Goal: Information Seeking & Learning: Learn about a topic

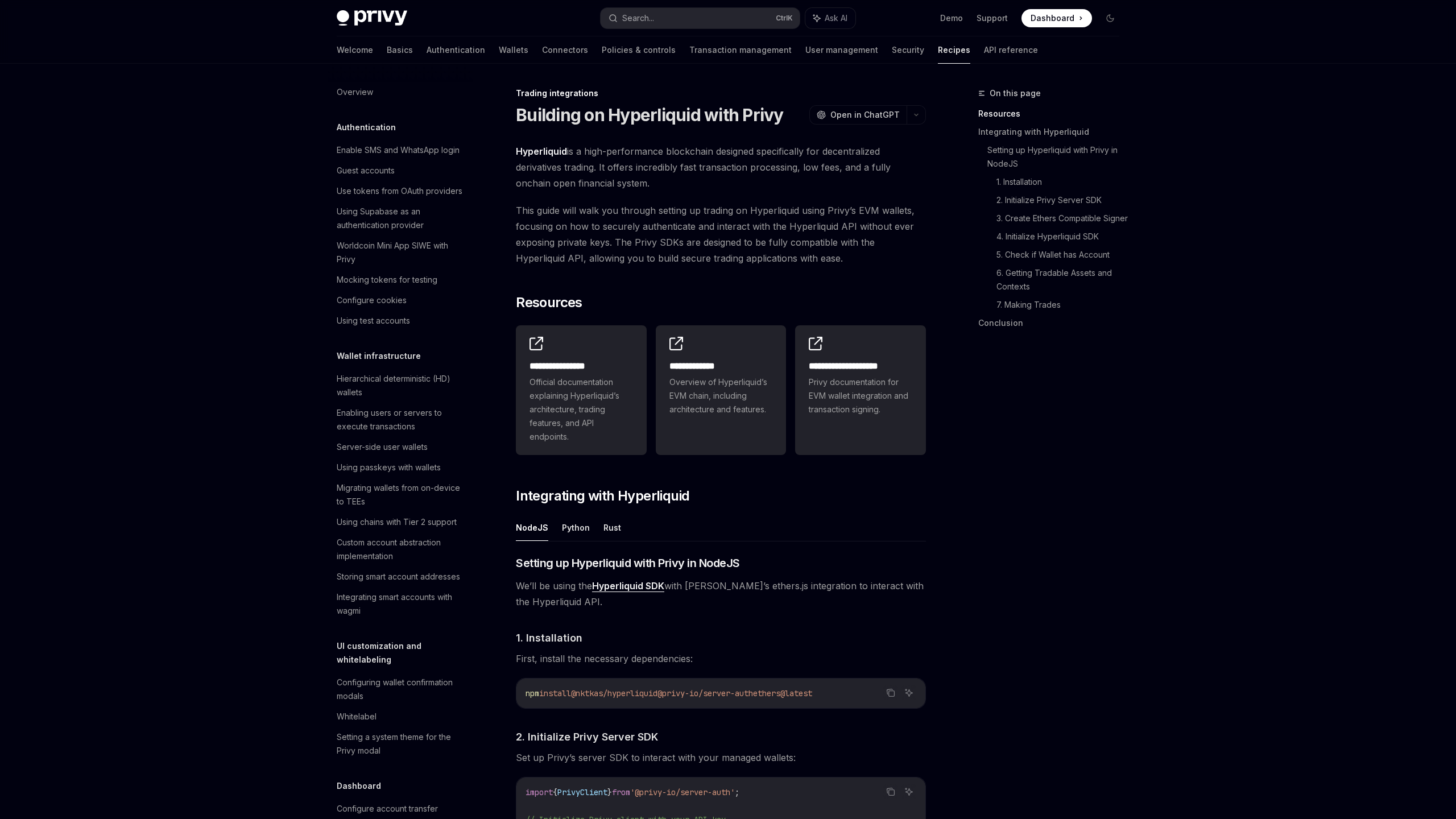
scroll to position [889, 0]
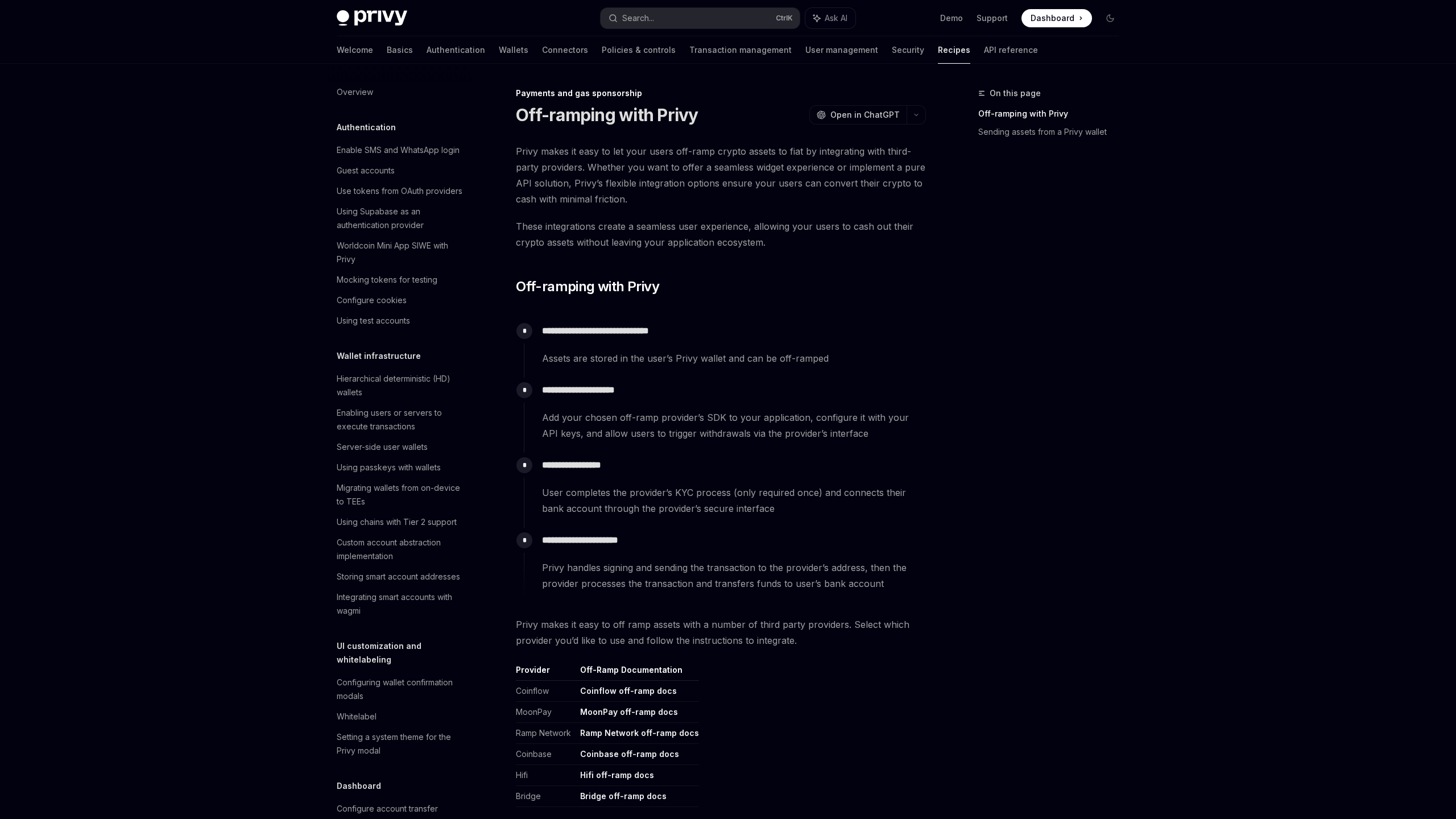
scroll to position [675, 0]
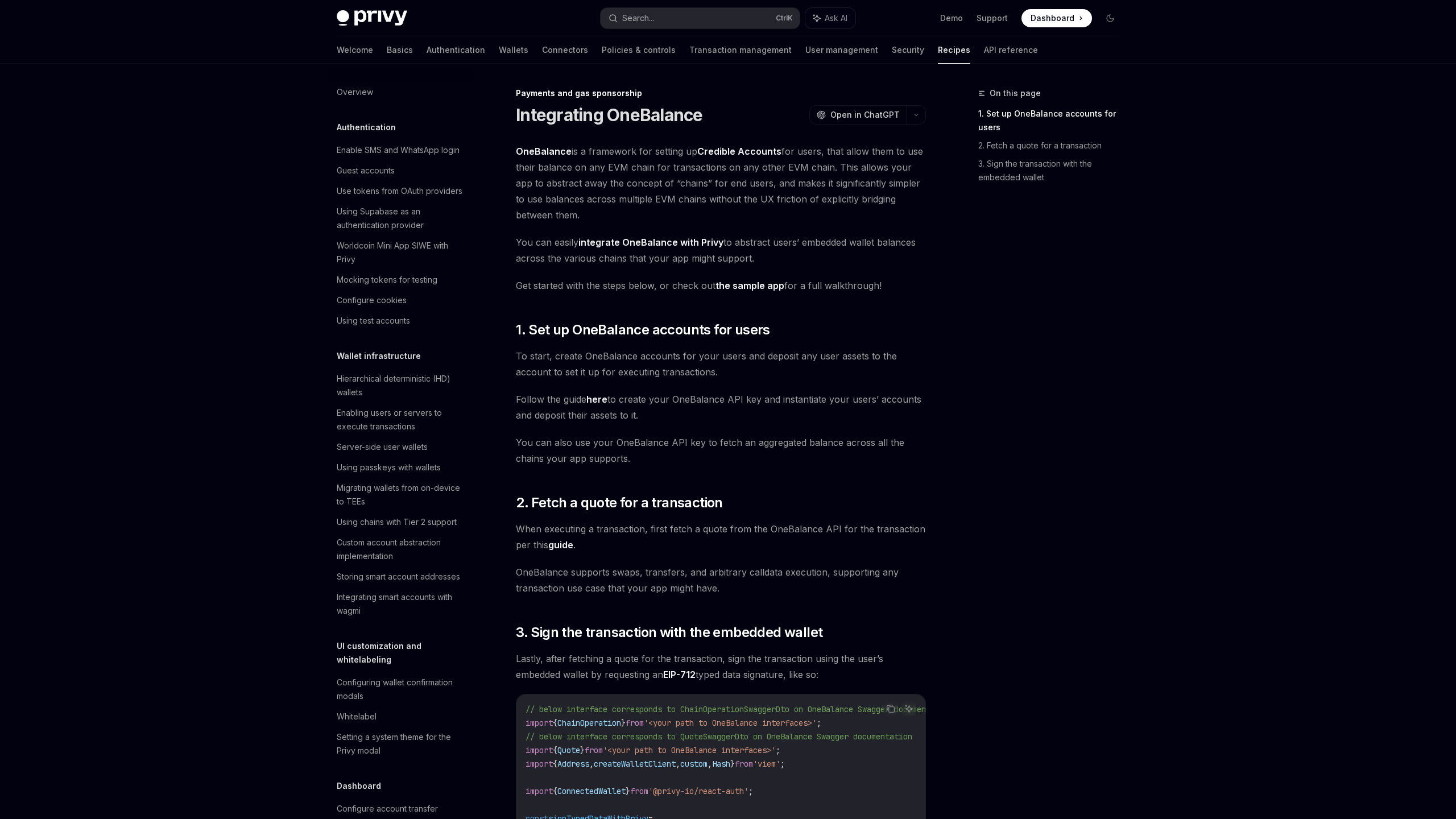
scroll to position [695, 0]
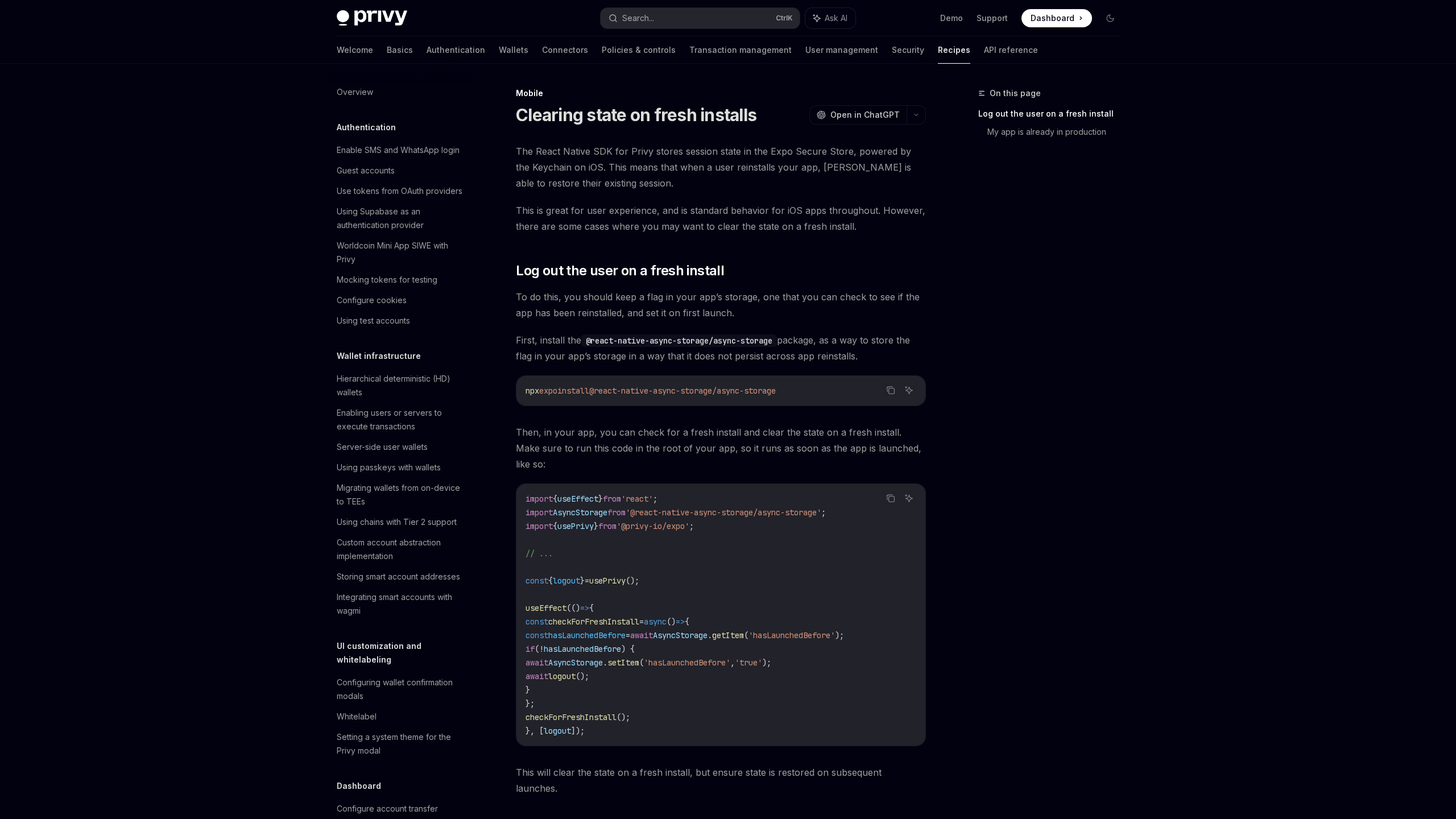
scroll to position [1057, 0]
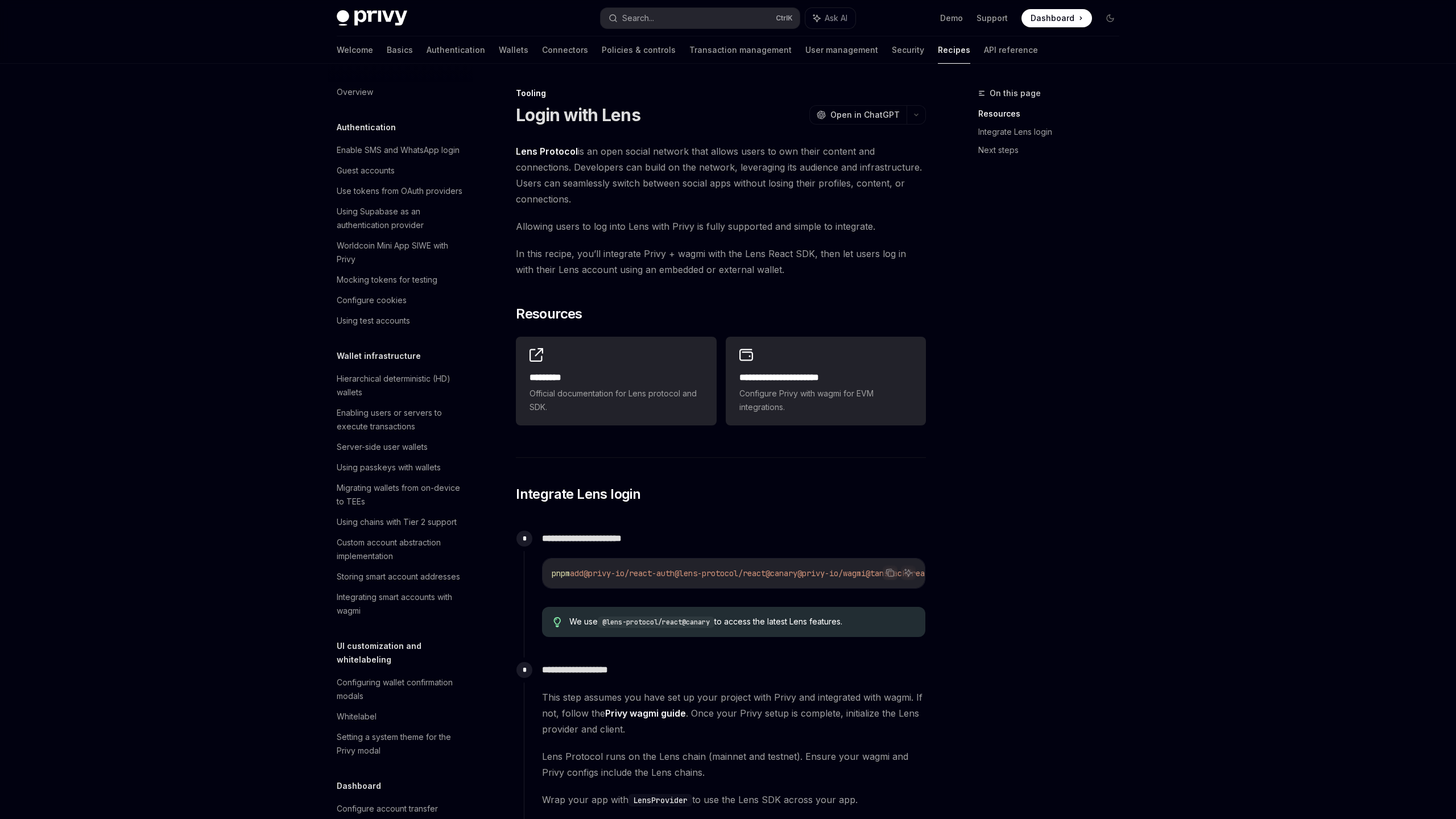
scroll to position [1176, 0]
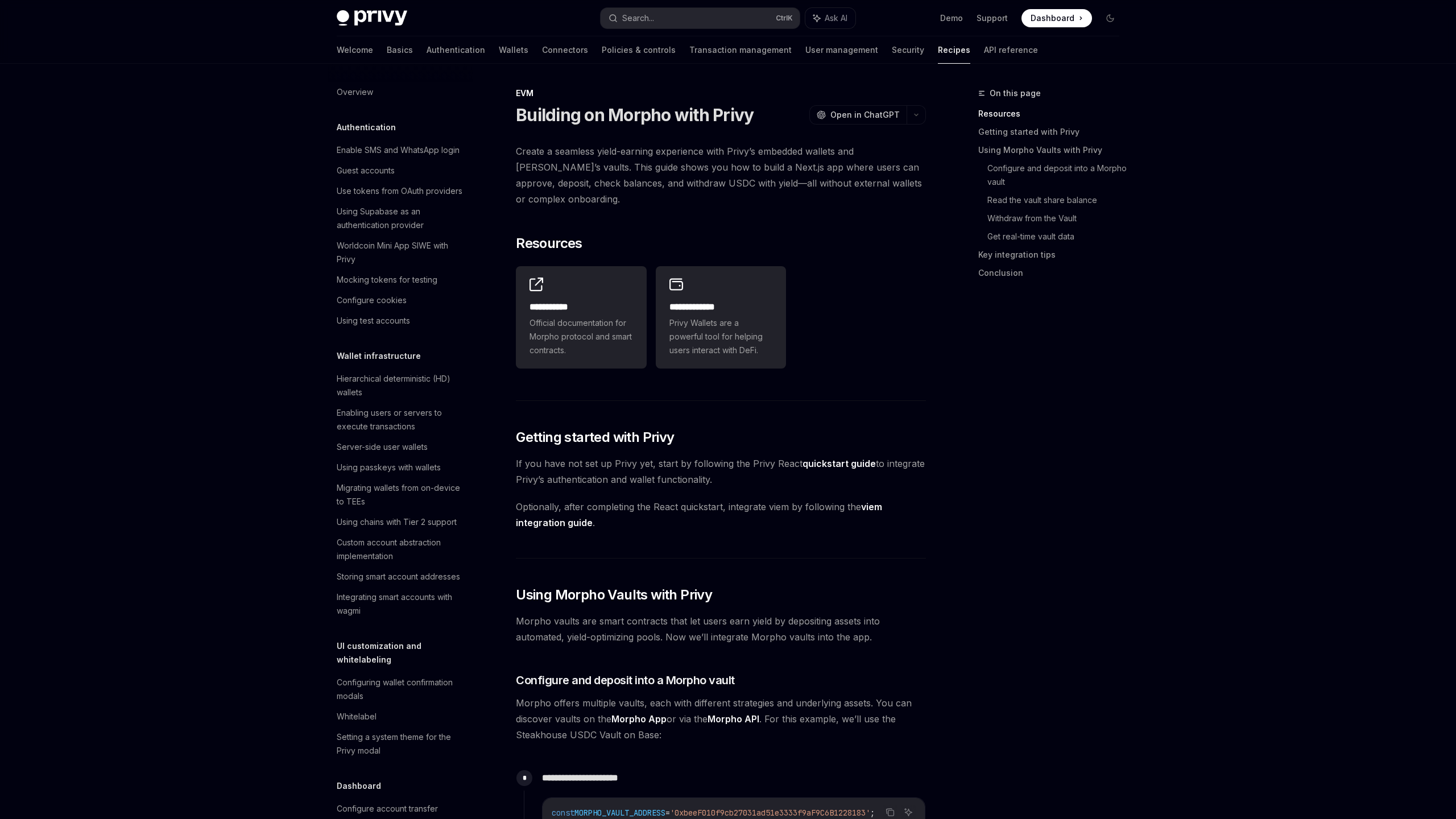
scroll to position [1288, 0]
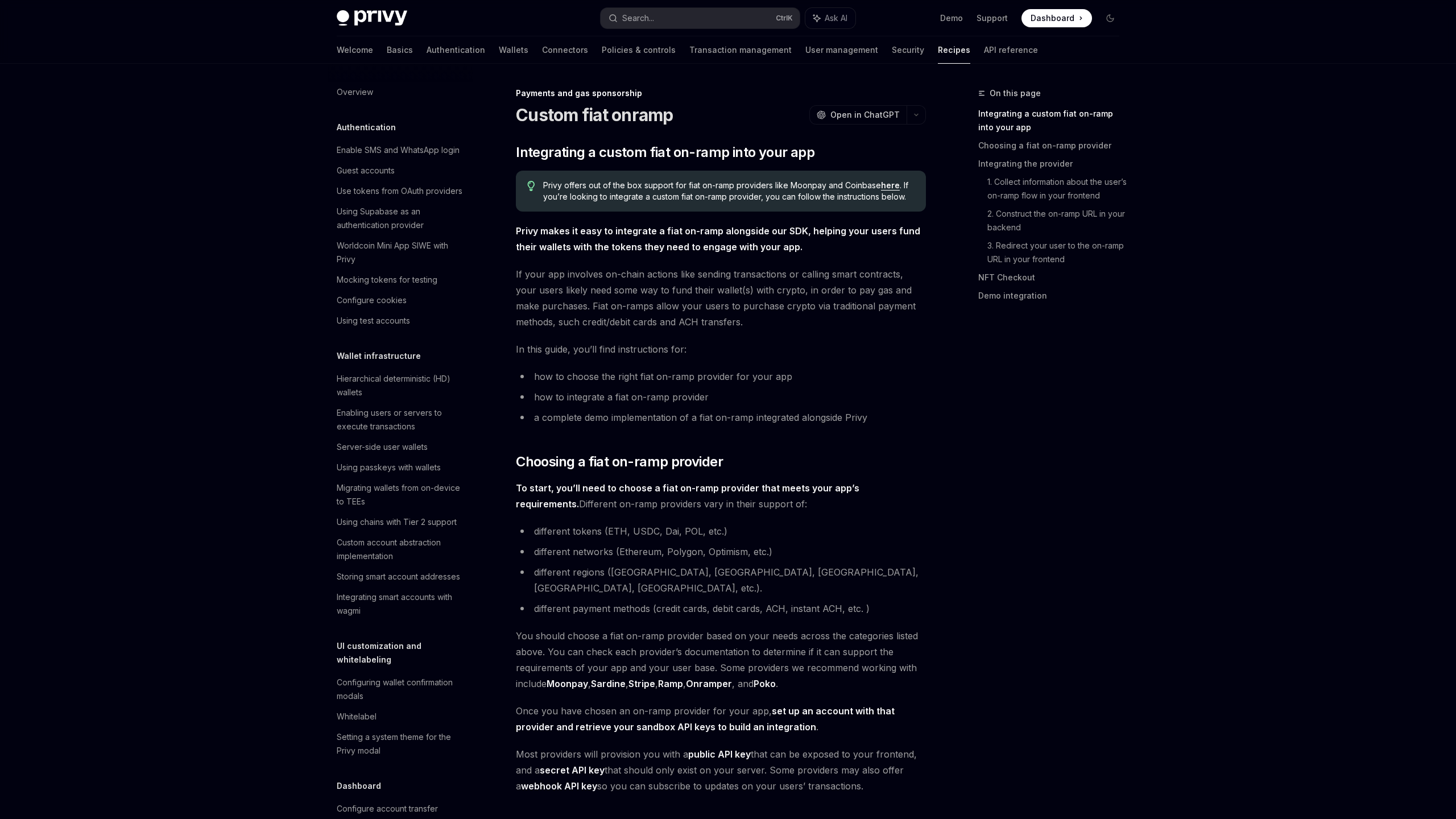
scroll to position [653, 0]
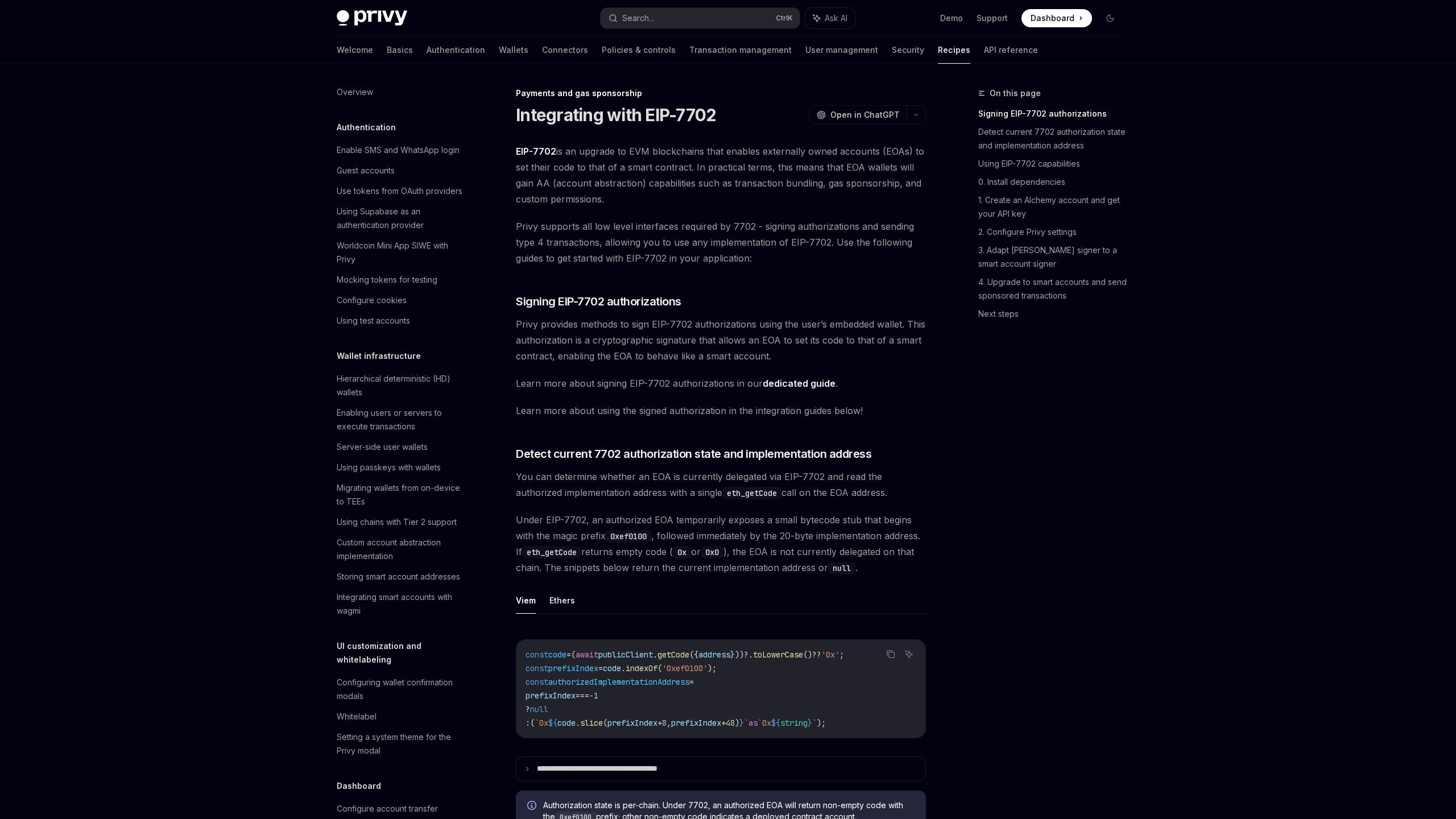
scroll to position [749, 0]
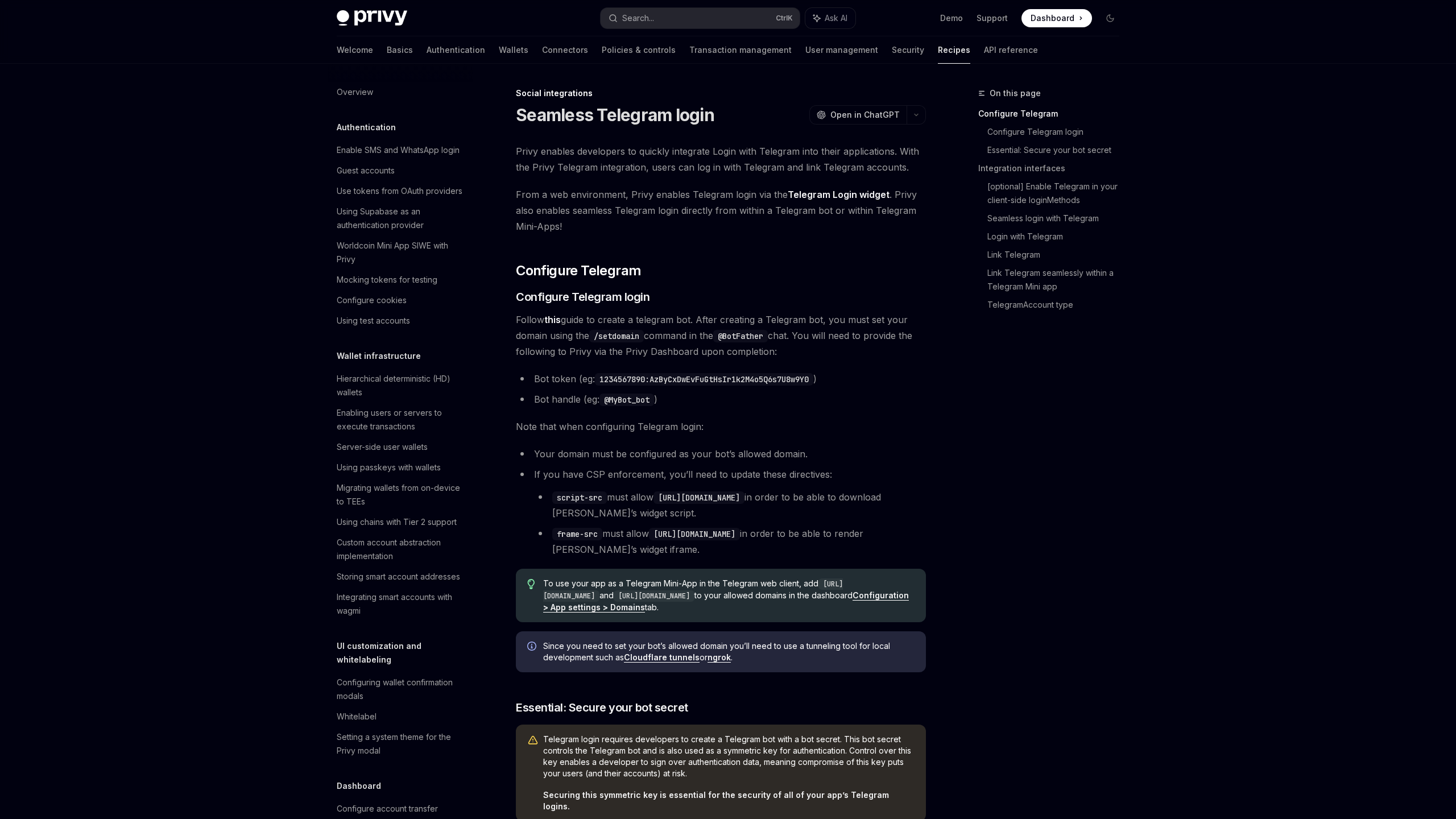
scroll to position [555, 0]
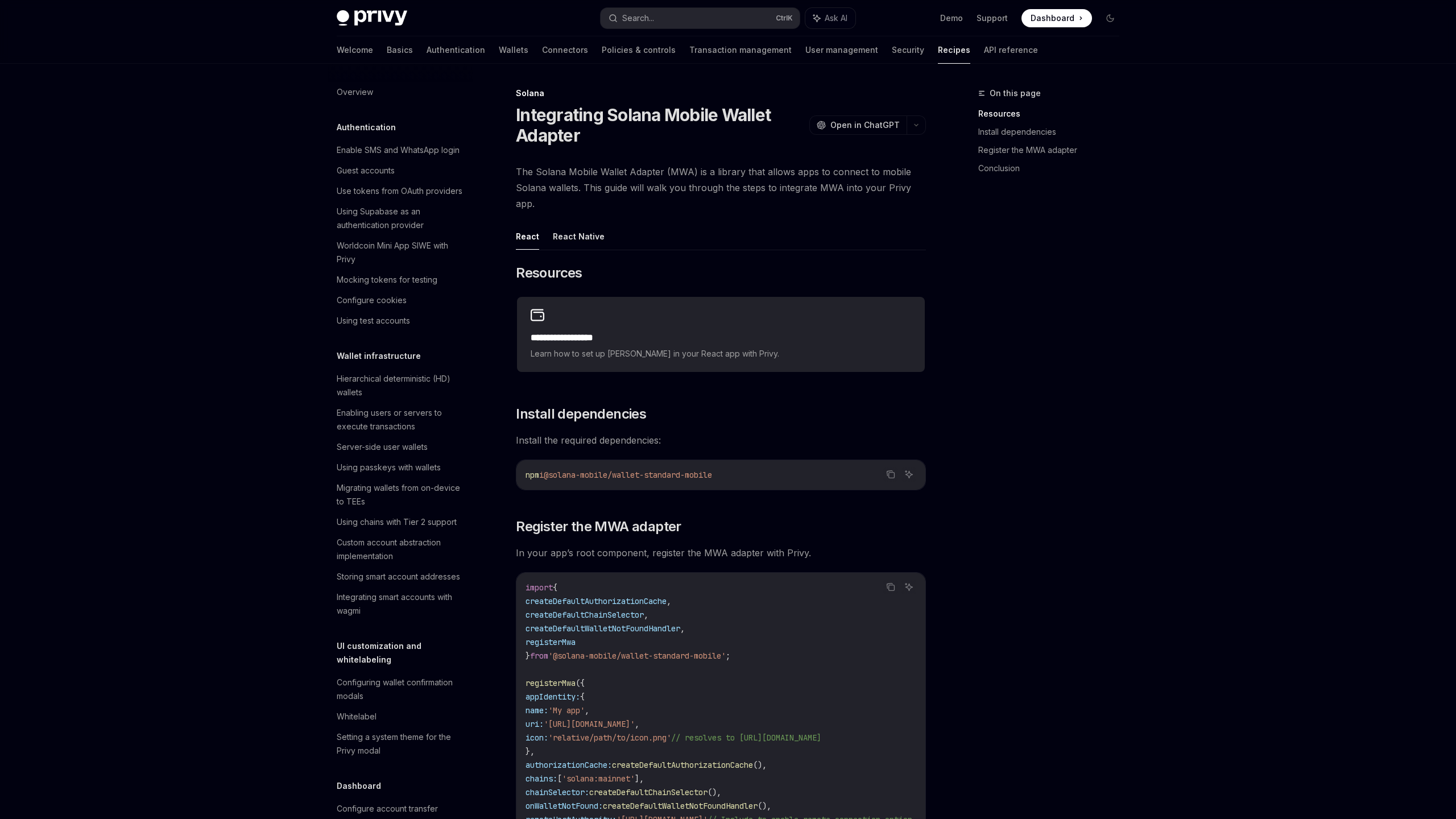
scroll to position [1288, 0]
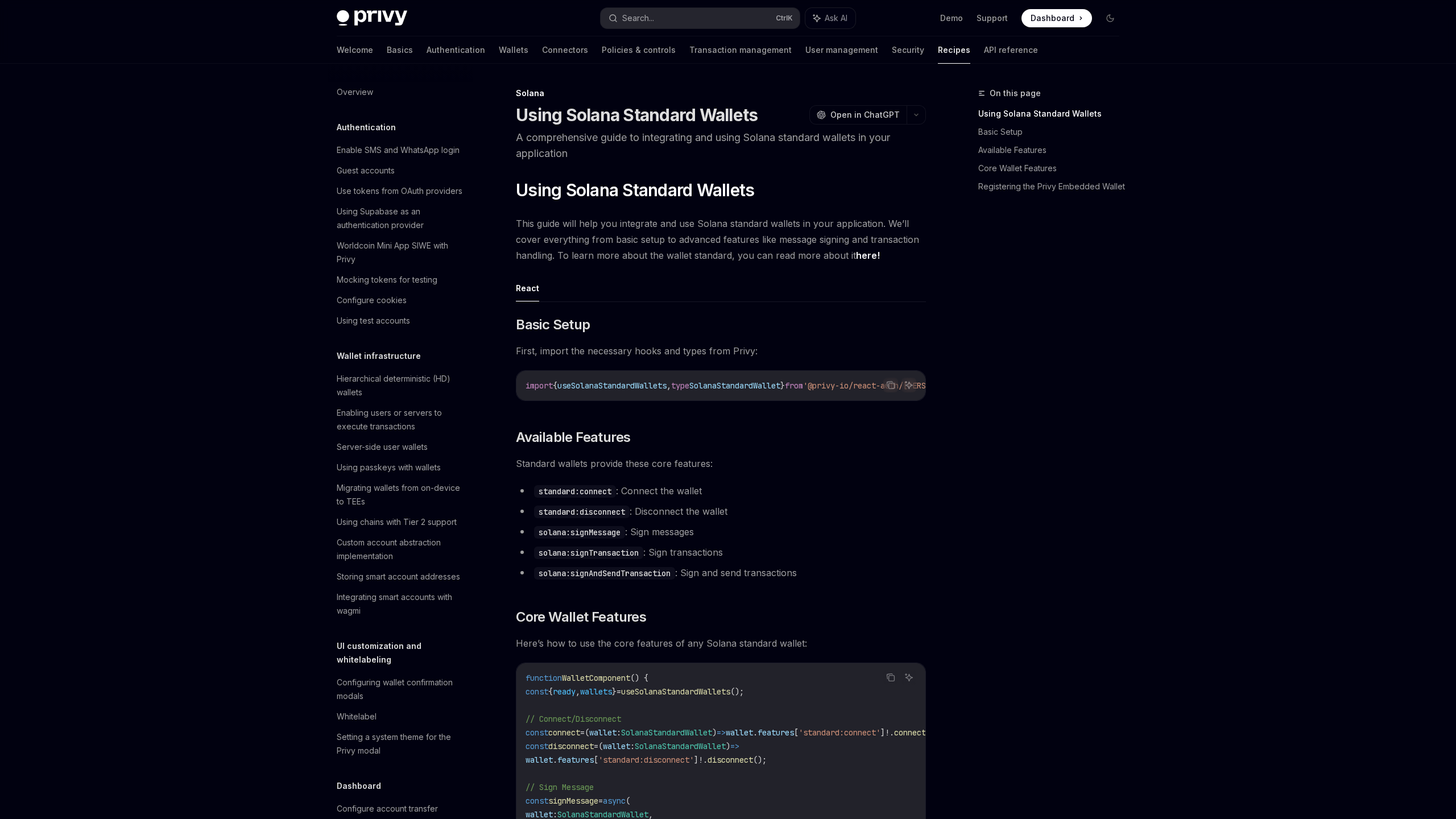
scroll to position [1288, 0]
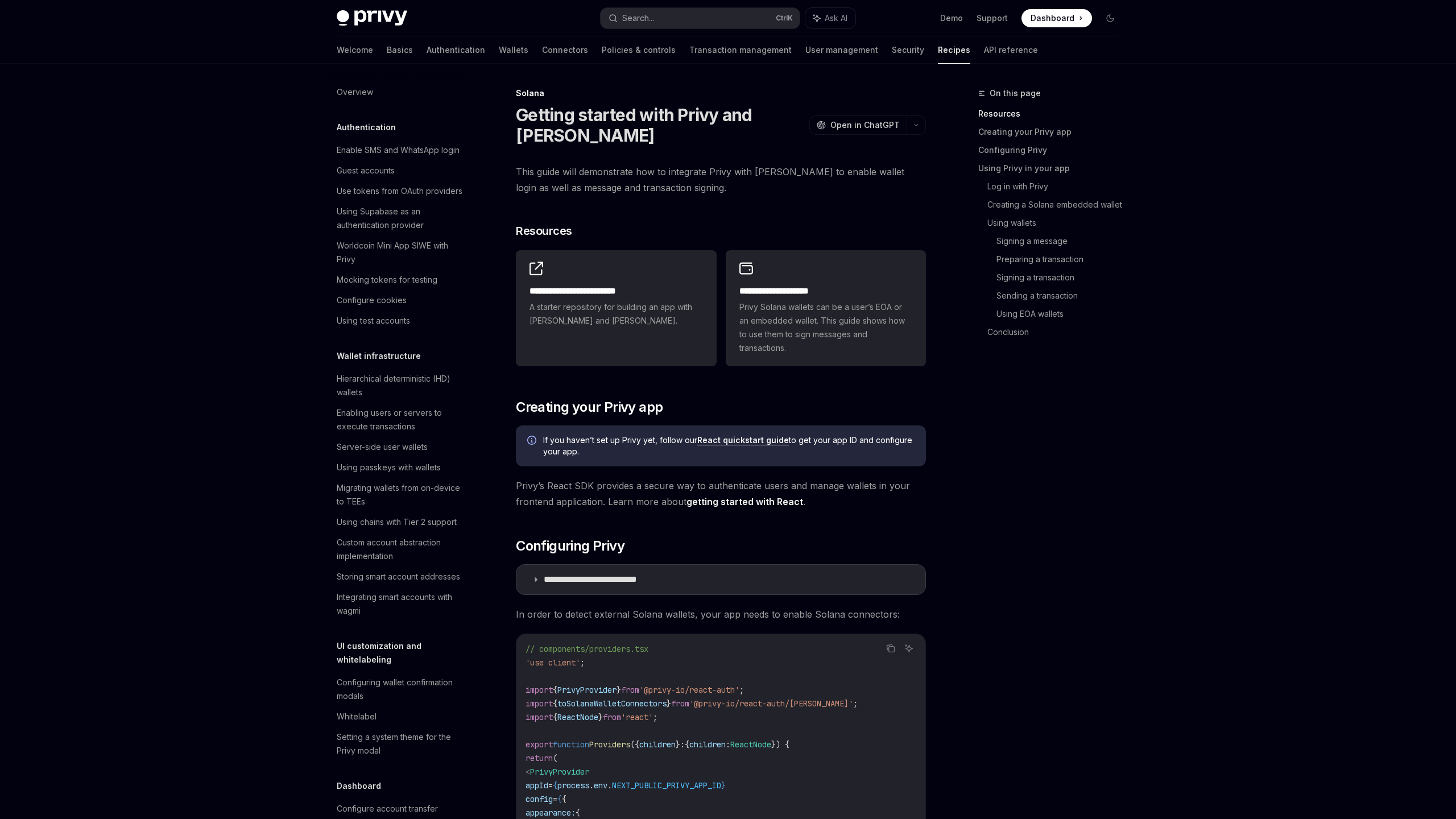
scroll to position [1288, 0]
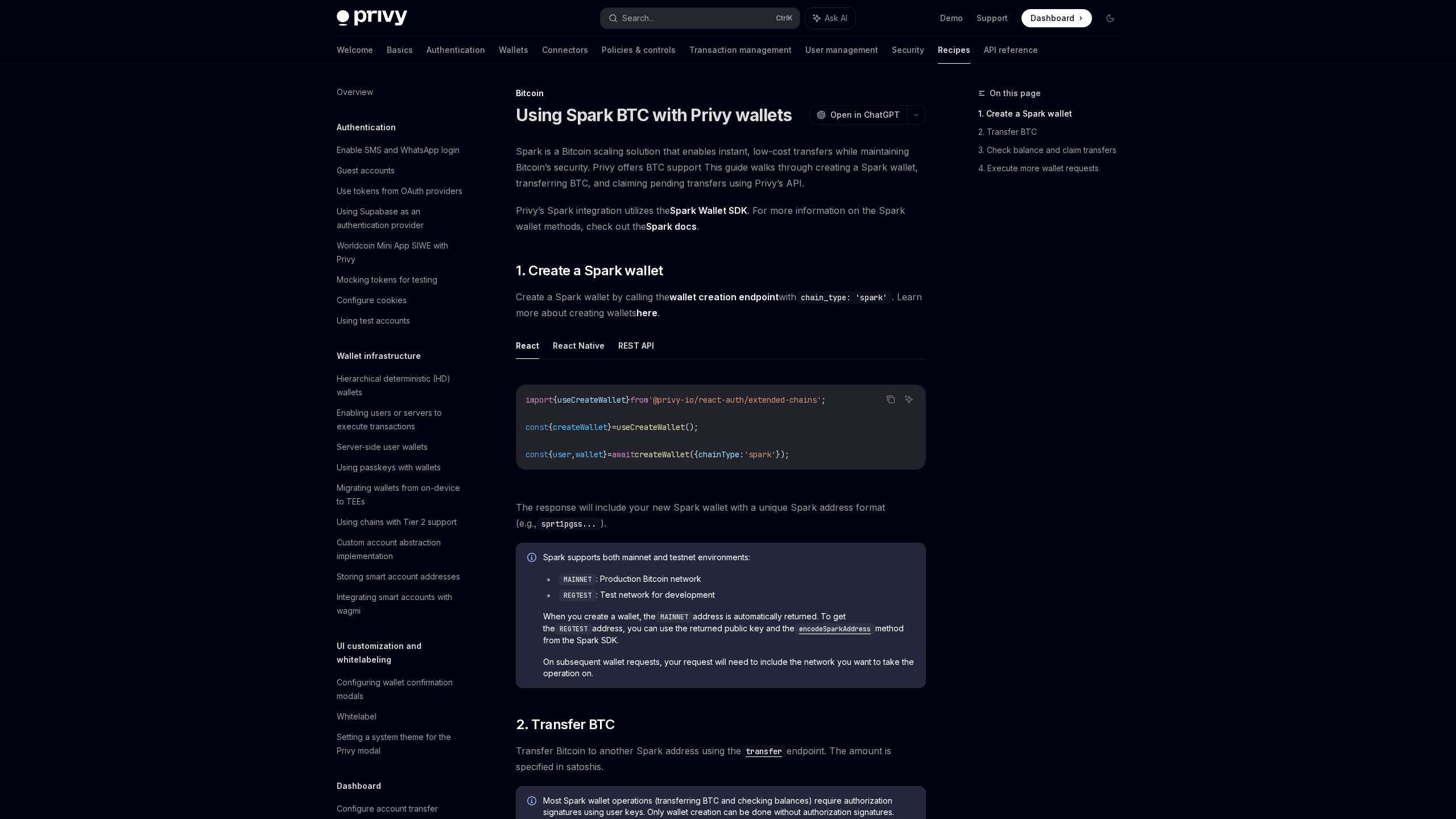
scroll to position [1302, 0]
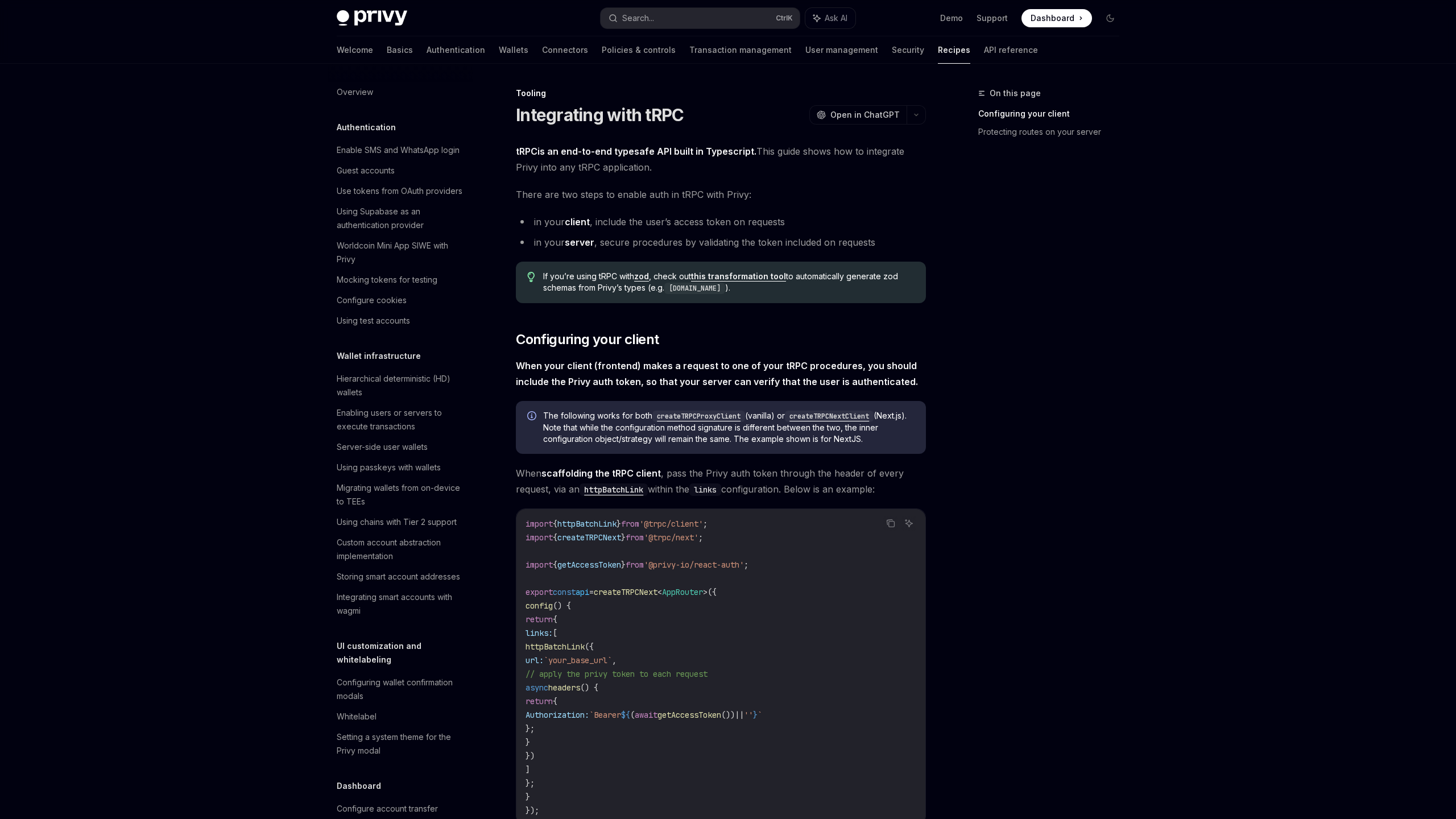
scroll to position [1196, 0]
